Goal: Information Seeking & Learning: Check status

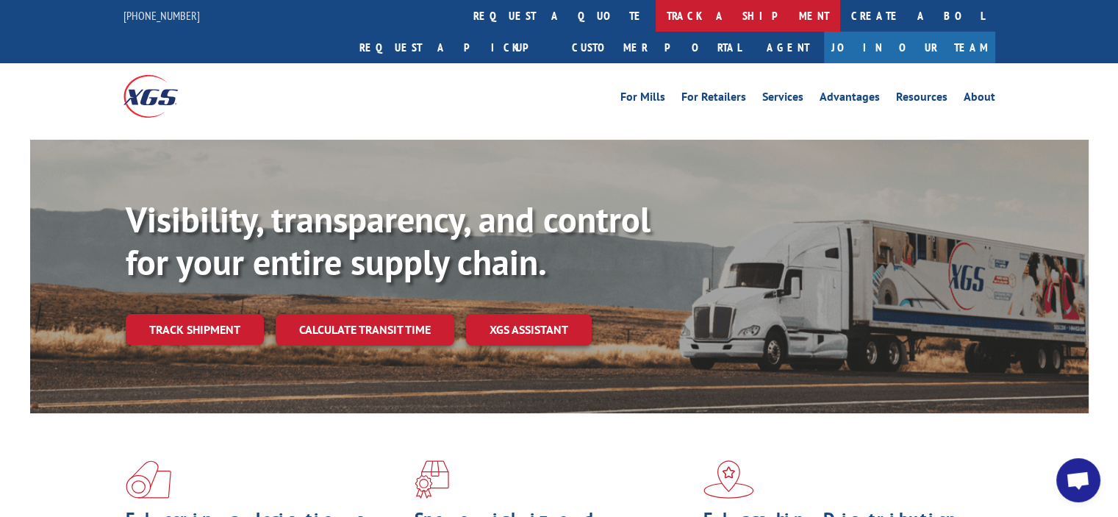
click at [656, 11] on link "track a shipment" at bounding box center [748, 16] width 184 height 32
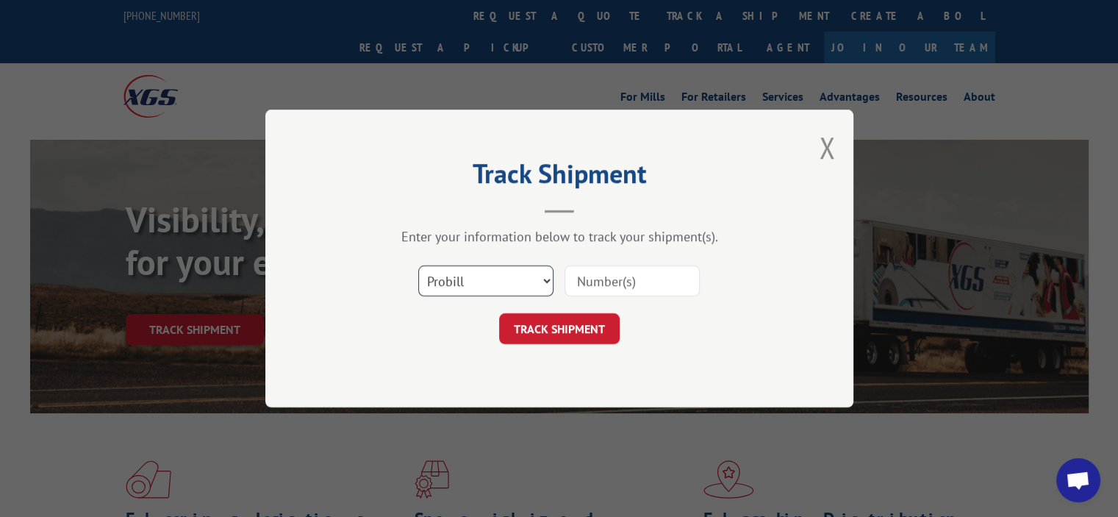
click at [545, 281] on select "Select category... Probill BOL PO" at bounding box center [485, 280] width 135 height 31
select select "bol"
click at [418, 265] on select "Select category... Probill BOL PO" at bounding box center [485, 280] width 135 height 31
click at [588, 286] on input at bounding box center [631, 280] width 135 height 31
paste input "14862539"
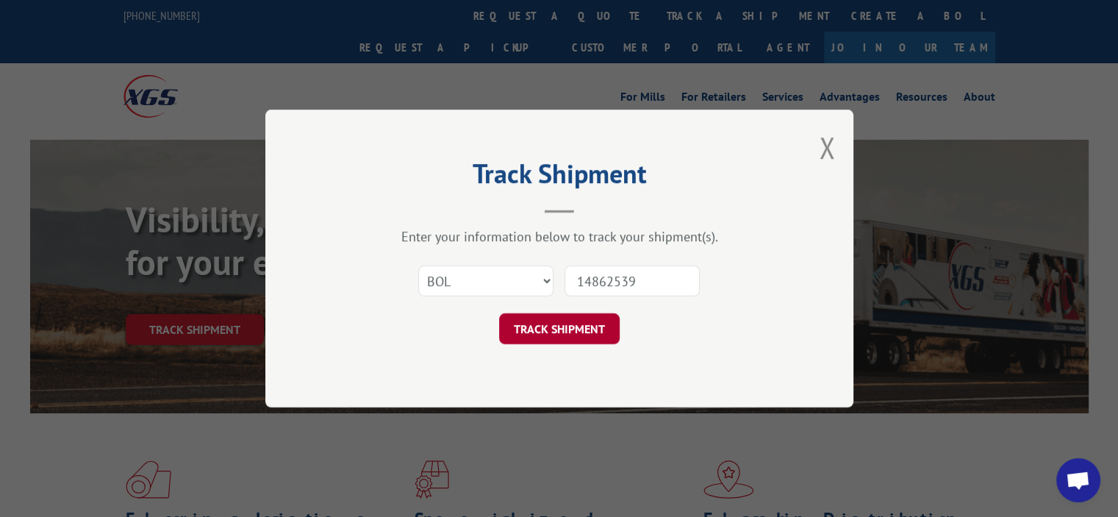
type input "14862539"
click at [578, 331] on button "TRACK SHIPMENT" at bounding box center [559, 328] width 121 height 31
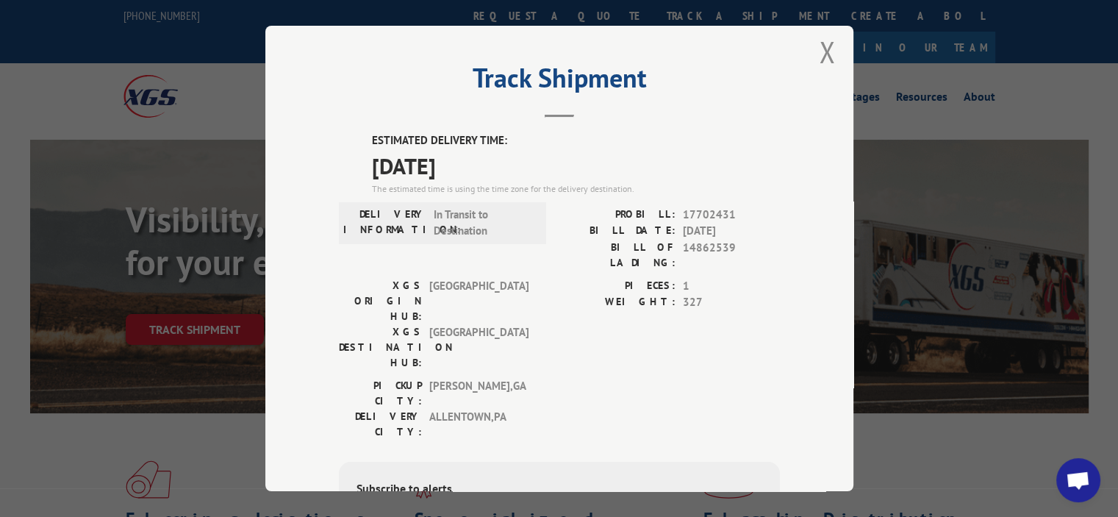
scroll to position [3, 0]
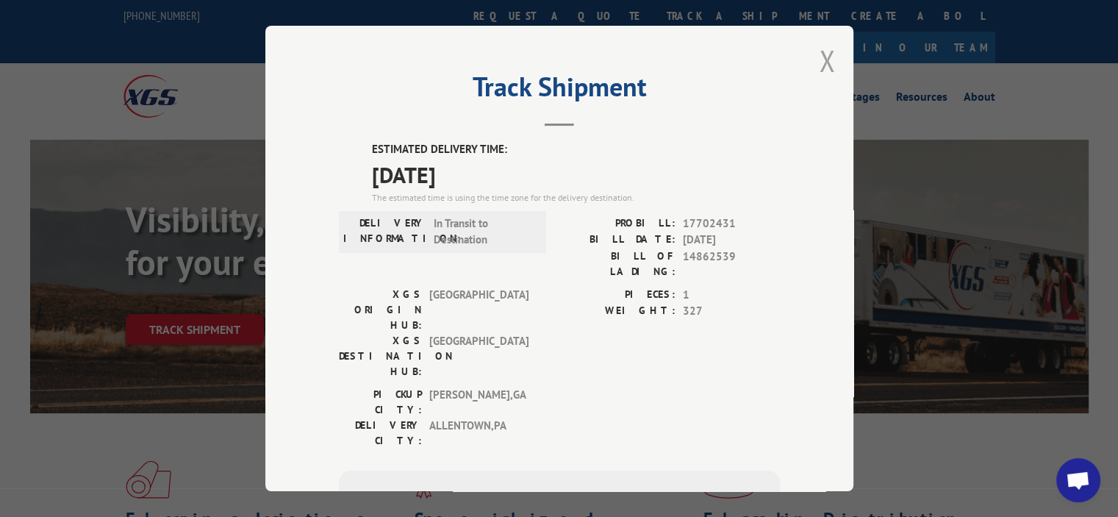
click at [819, 60] on button "Close modal" at bounding box center [827, 60] width 16 height 39
